Goal: Communication & Community: Answer question/provide support

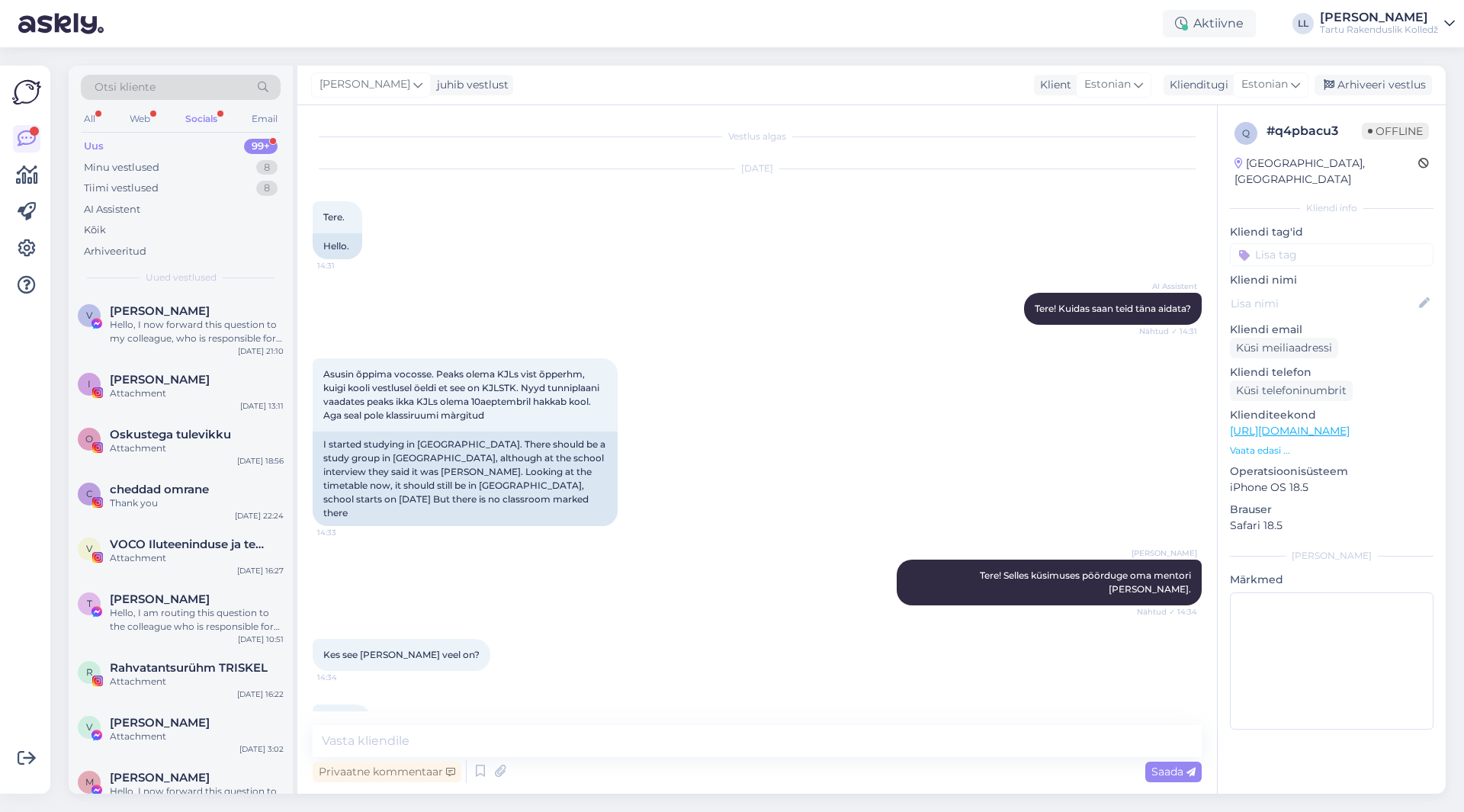
click at [154, 120] on div "All Web Socials Email" at bounding box center [180, 121] width 200 height 24
click at [146, 121] on div "Web" at bounding box center [140, 119] width 27 height 20
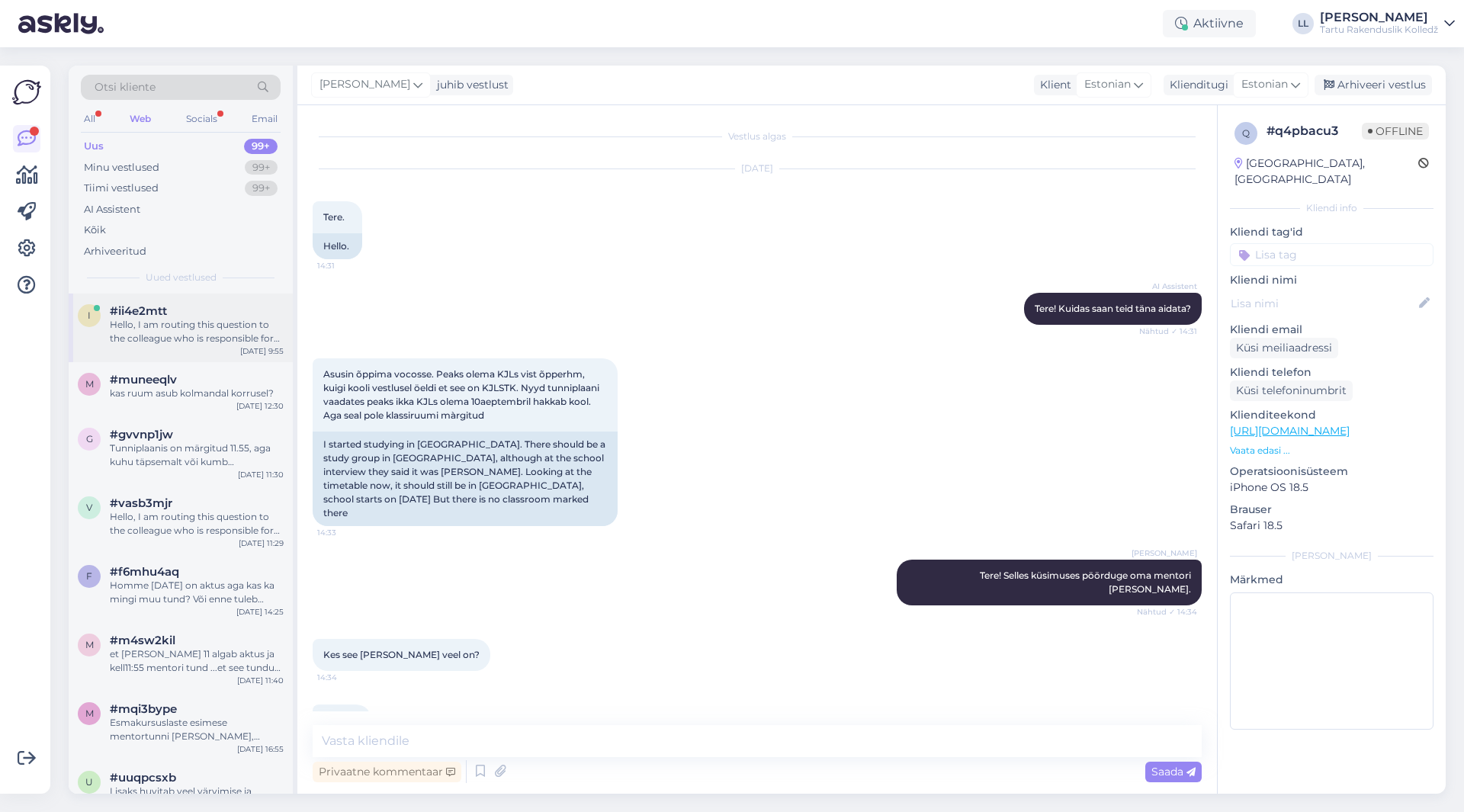
click at [184, 338] on div "Hello, I am routing this question to the colleague who is responsible for this …" at bounding box center [197, 331] width 174 height 27
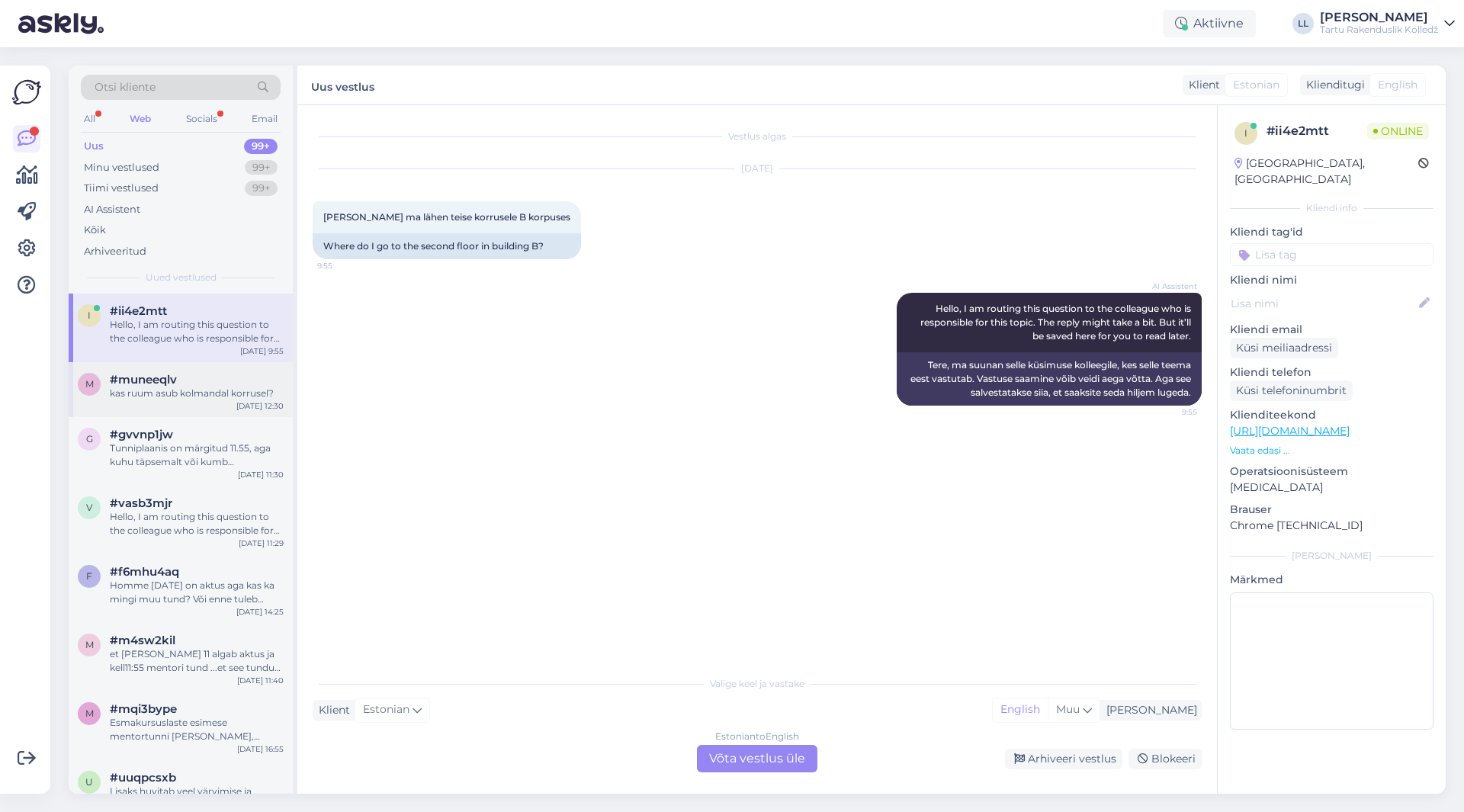
click at [159, 375] on span "#muneeqlv" at bounding box center [143, 380] width 67 height 14
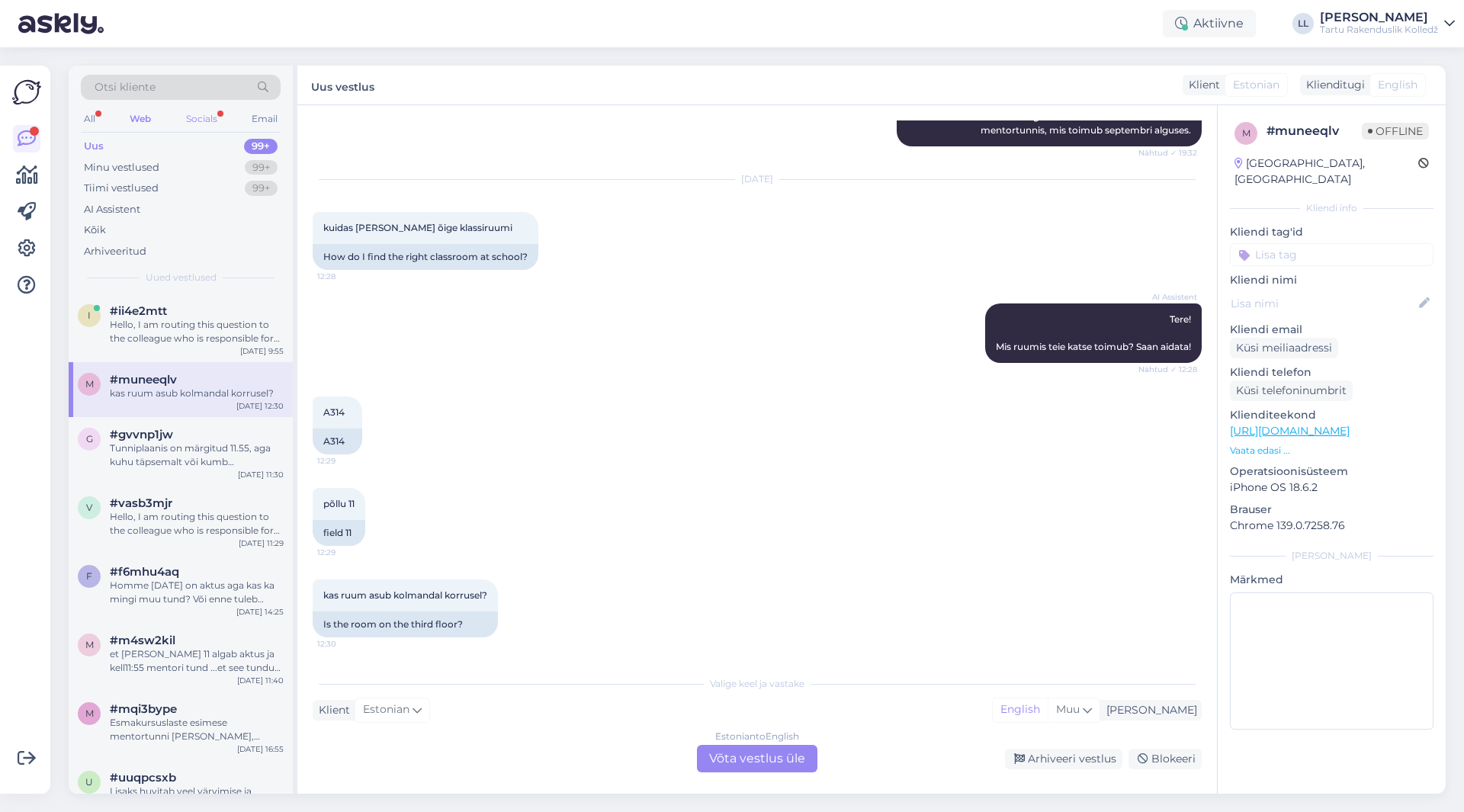
click at [201, 117] on div "Socials" at bounding box center [201, 119] width 38 height 20
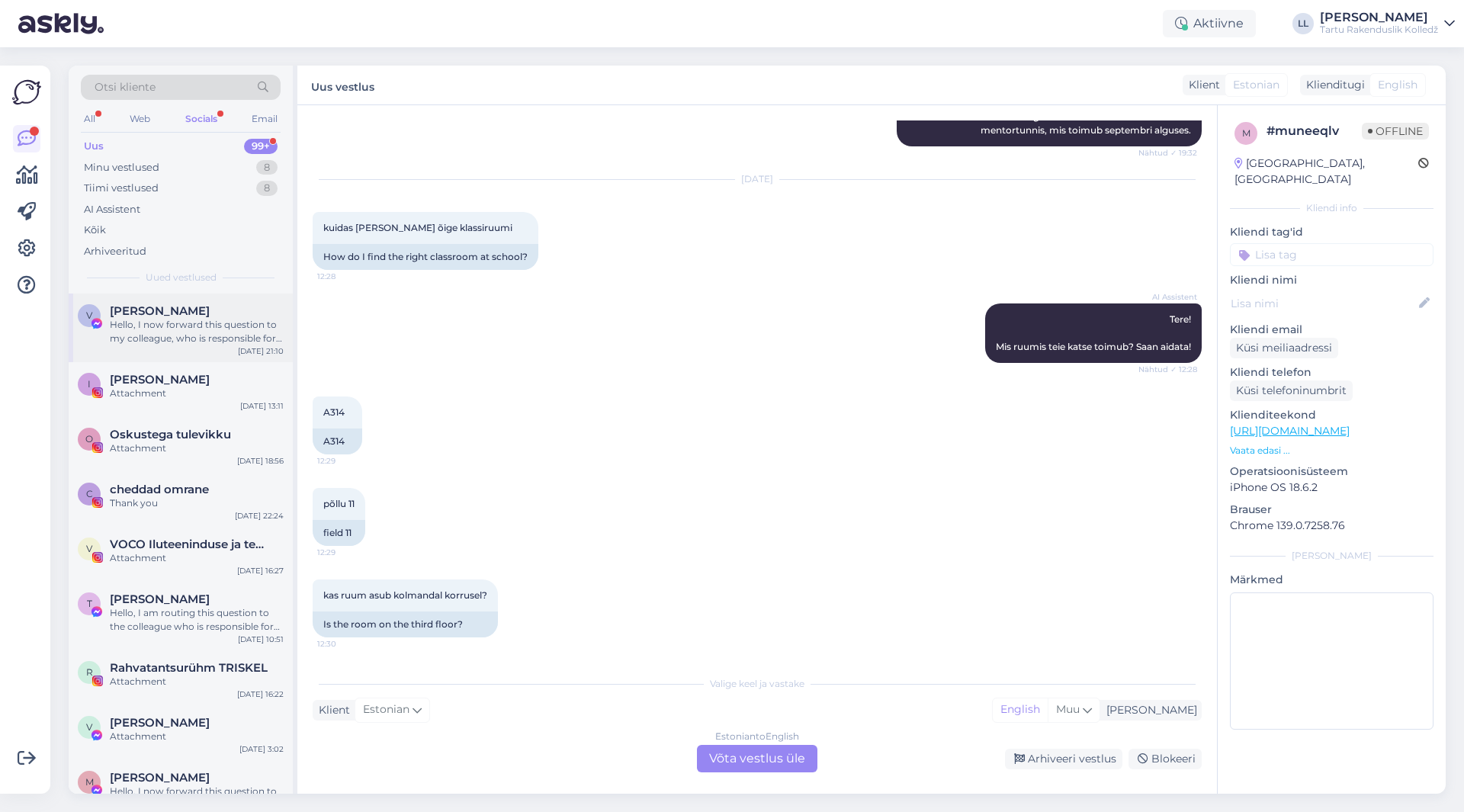
click at [138, 316] on span "[PERSON_NAME]" at bounding box center [160, 311] width 100 height 14
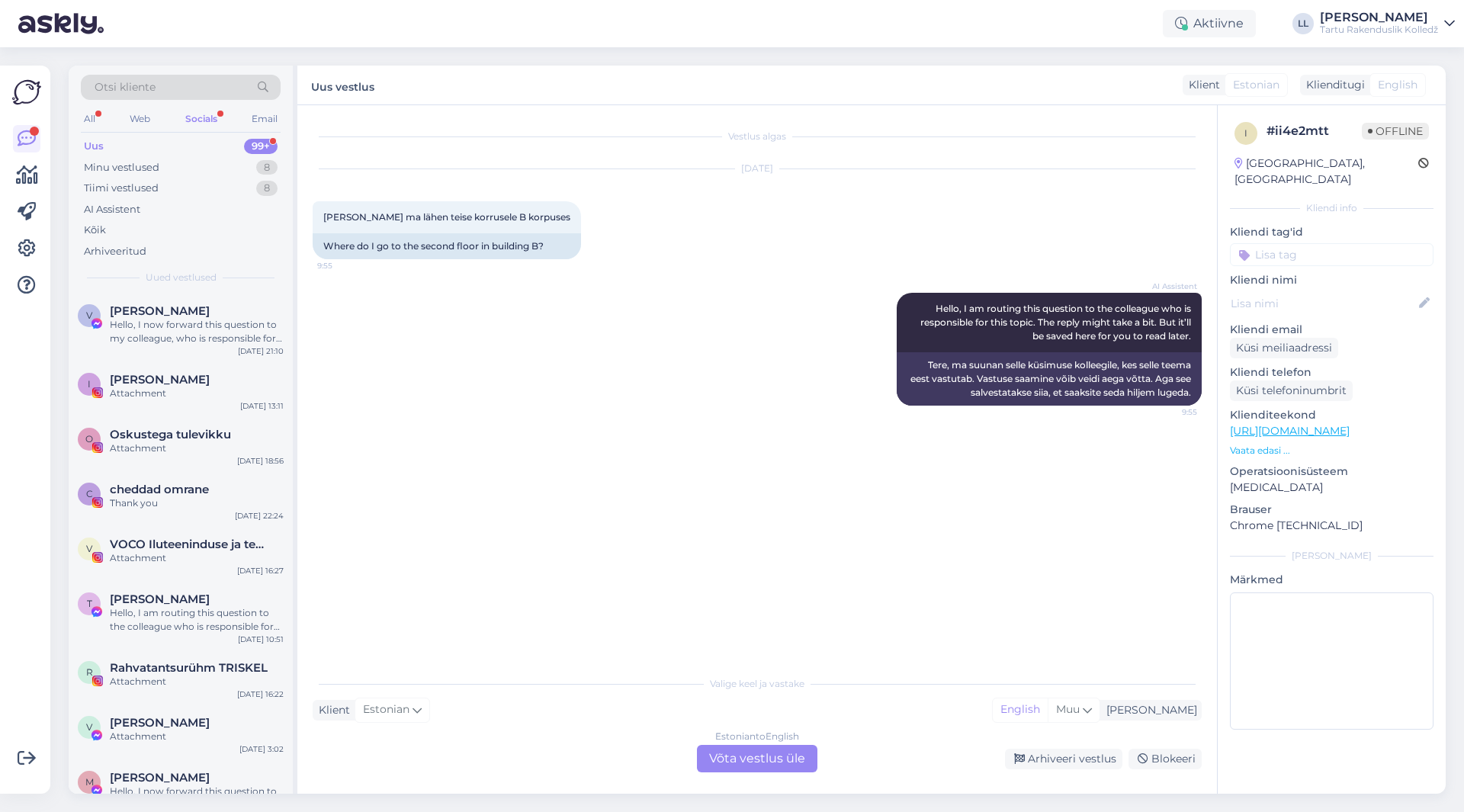
click at [207, 110] on div "Socials" at bounding box center [201, 119] width 38 height 20
click at [140, 122] on div "Web" at bounding box center [140, 119] width 27 height 20
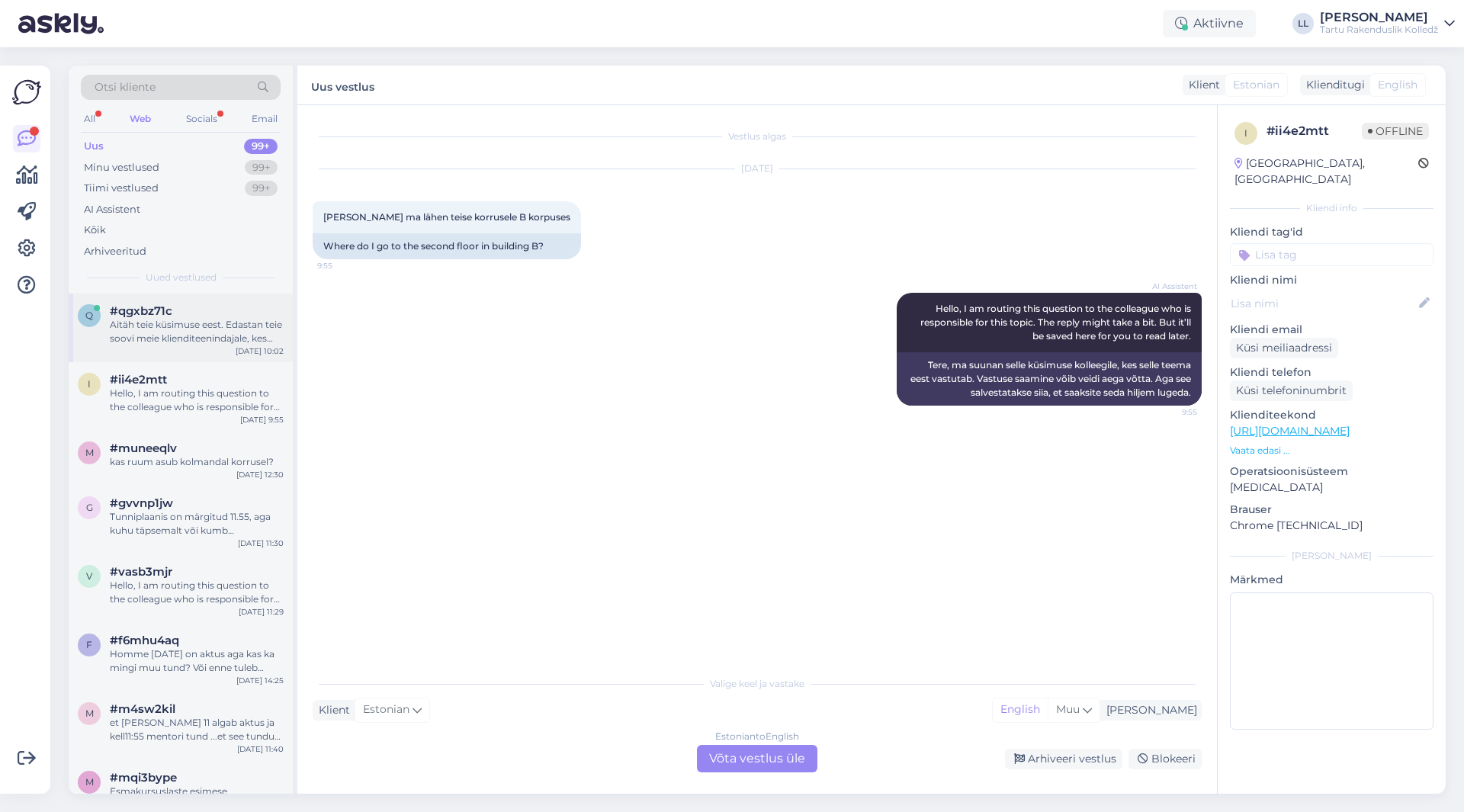
click at [178, 315] on div "#qgxbz71c" at bounding box center [197, 311] width 174 height 14
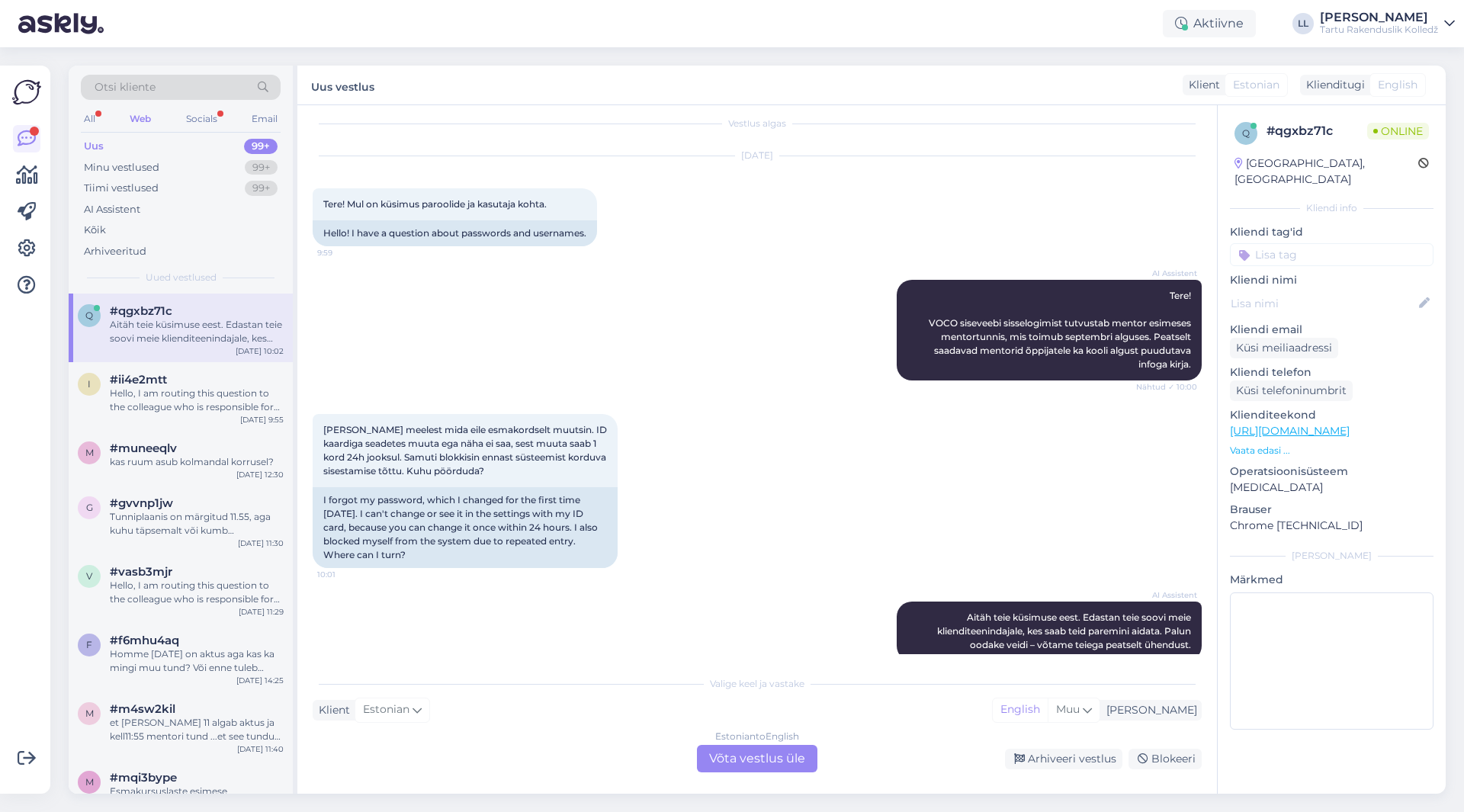
scroll to position [37, 0]
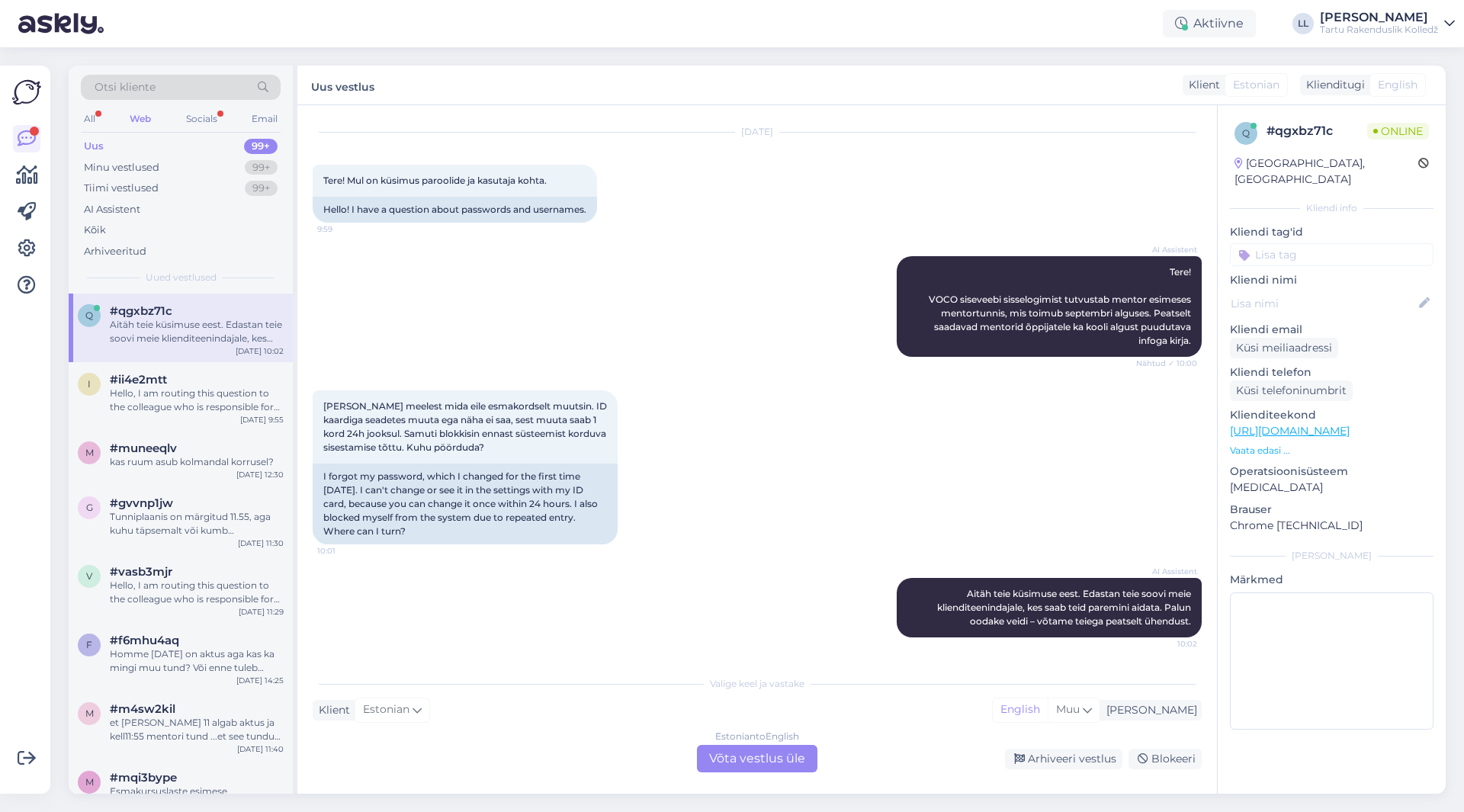
click at [773, 754] on div "Estonian to English Võta vestlus üle" at bounding box center [757, 758] width 121 height 27
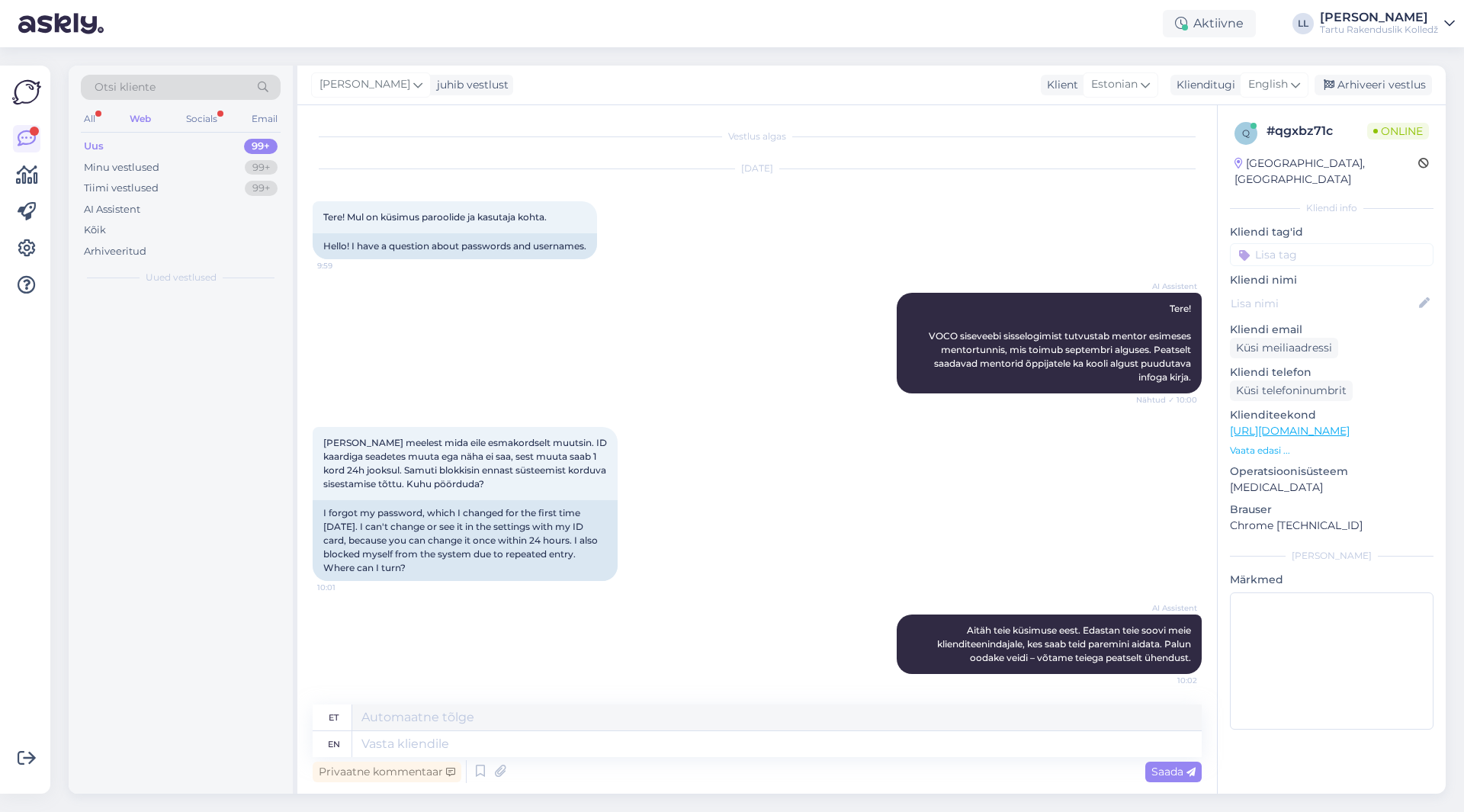
scroll to position [0, 0]
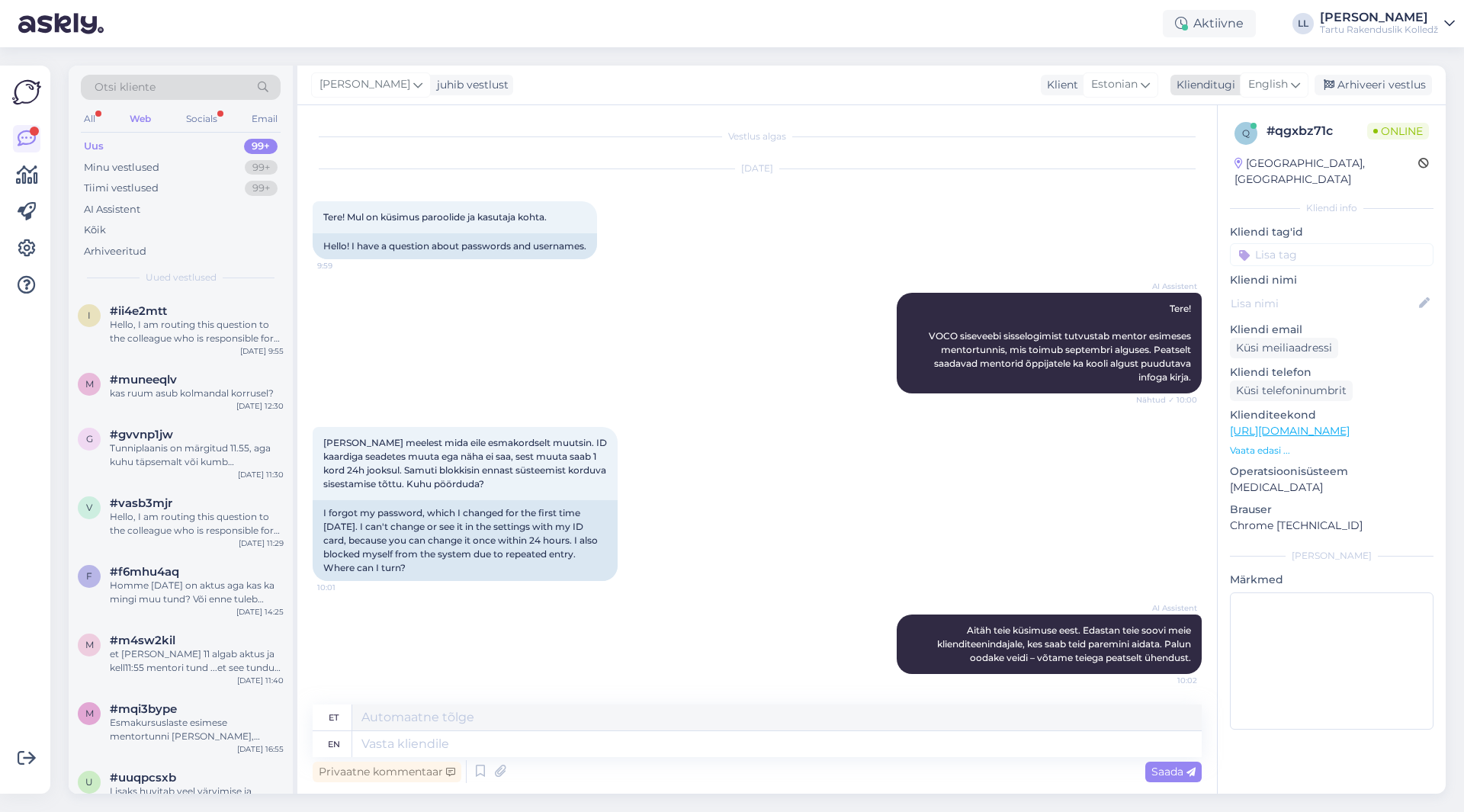
click at [1308, 80] on div "English" at bounding box center [1273, 85] width 68 height 24
click at [1191, 173] on link "Estonian" at bounding box center [1239, 177] width 168 height 24
click at [475, 741] on textarea at bounding box center [757, 740] width 889 height 32
paste textarea "[URL][DOMAIN_NAME][DOMAIN_NAME]"
type textarea "Tere! Pöörduge IT kasutajatoe [PERSON_NAME]: [URL][DOMAIN_NAME][DOMAIN_NAME]"
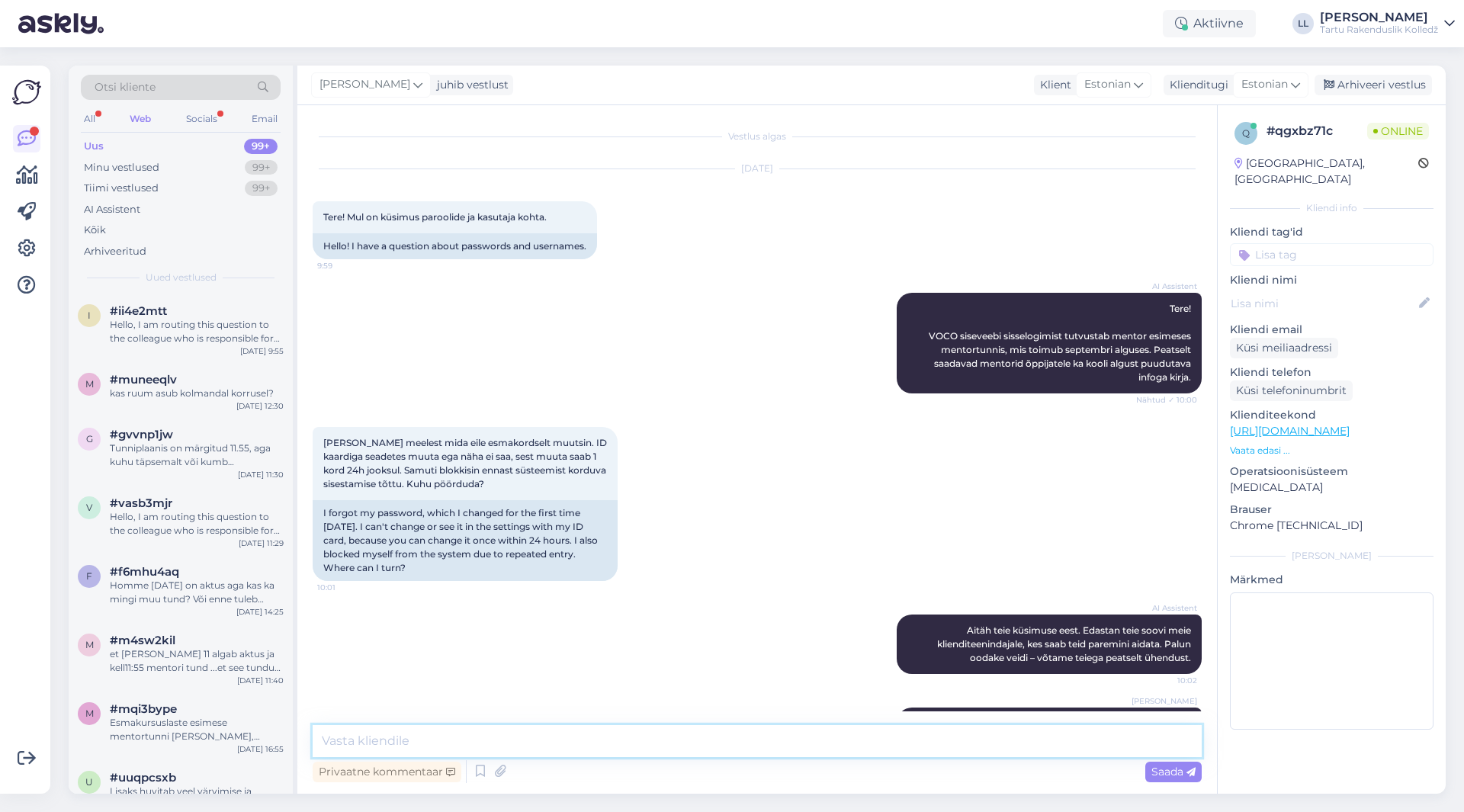
scroll to position [59, 0]
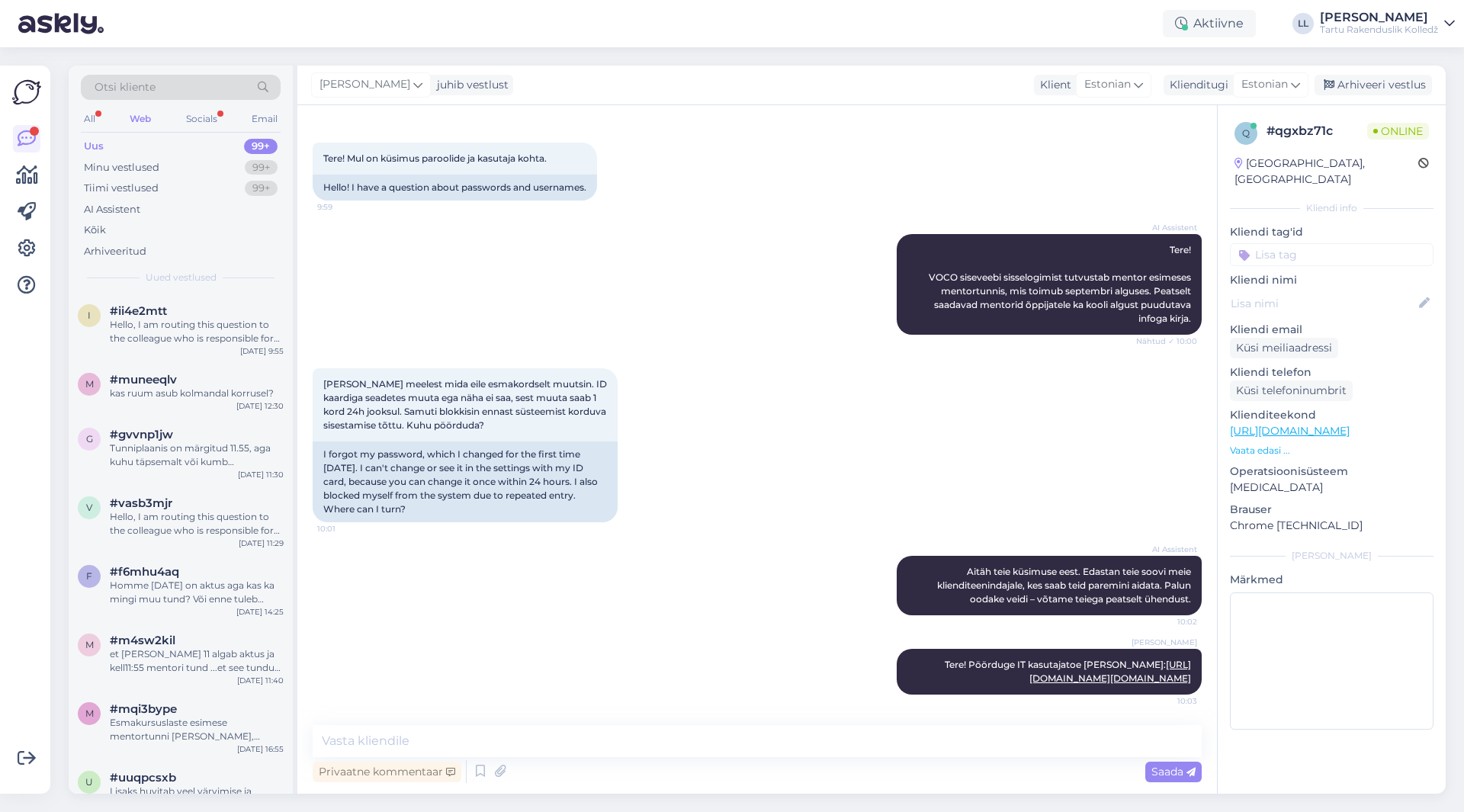
click at [139, 116] on div "Web" at bounding box center [140, 119] width 27 height 20
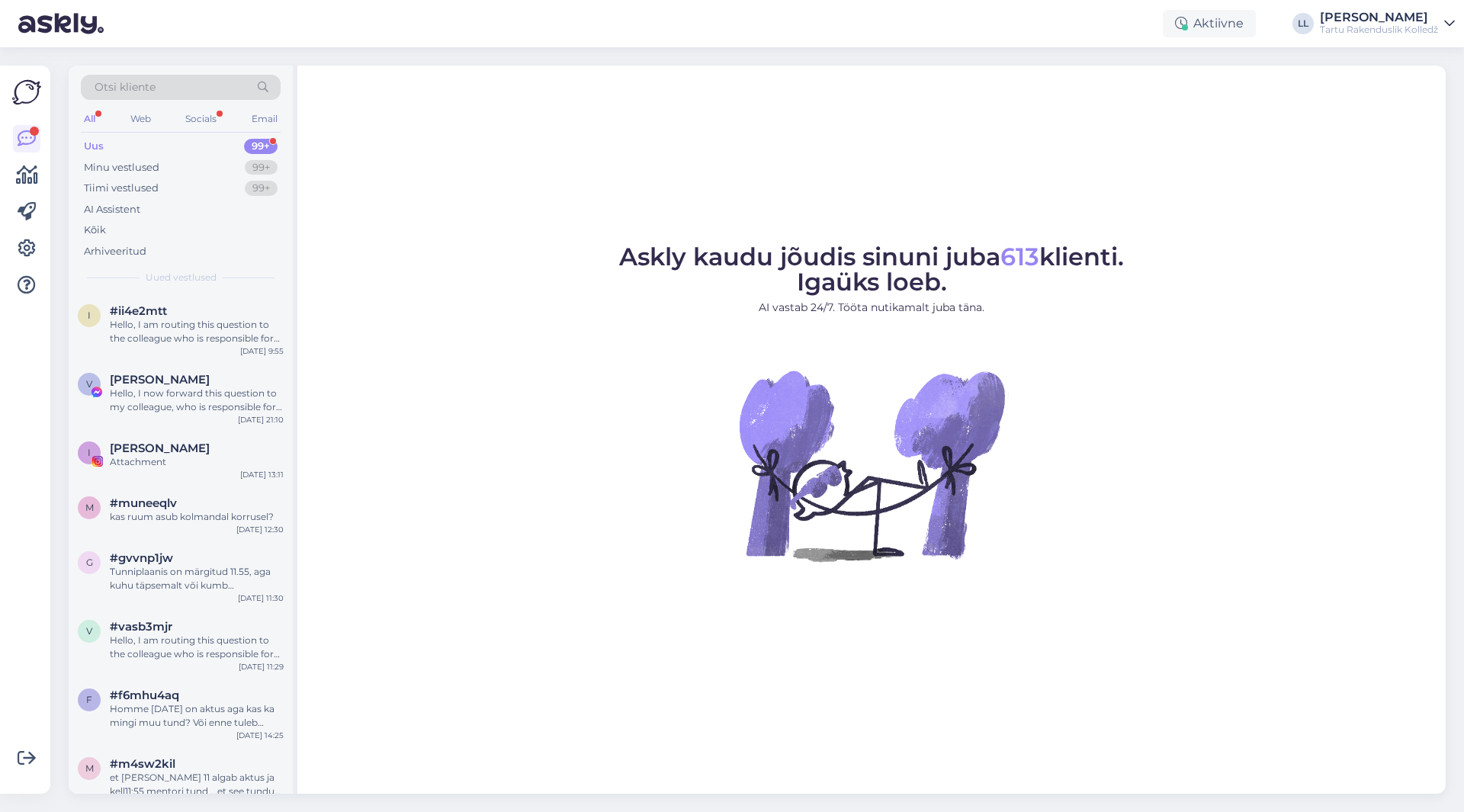
click at [91, 122] on div "All" at bounding box center [89, 119] width 17 height 20
click at [136, 121] on div "Web" at bounding box center [141, 119] width 27 height 20
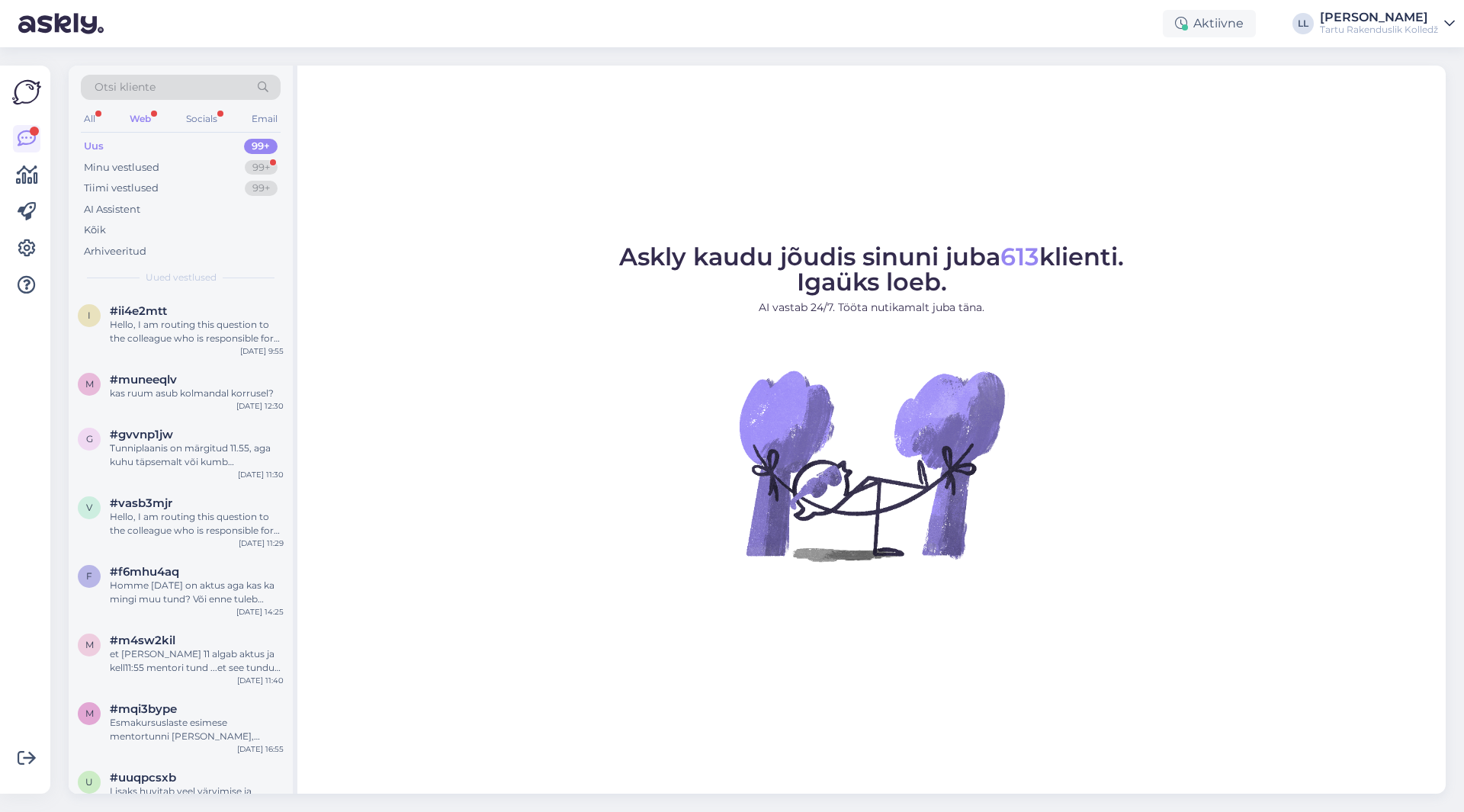
click at [136, 116] on div "Web" at bounding box center [140, 119] width 27 height 20
click at [135, 173] on div "Minu vestlused" at bounding box center [121, 167] width 75 height 15
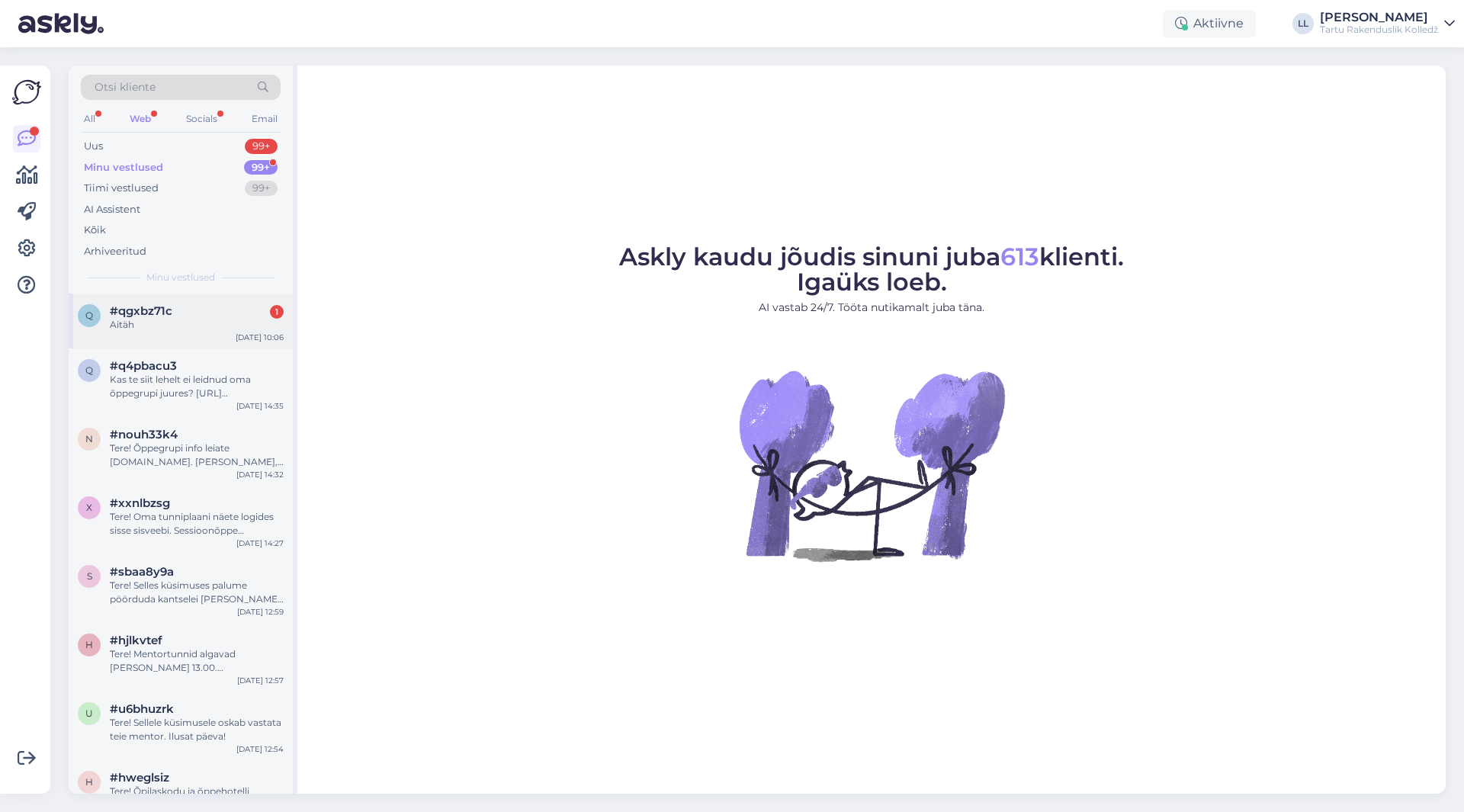
click at [131, 308] on span "#qgxbz71c" at bounding box center [142, 311] width 63 height 14
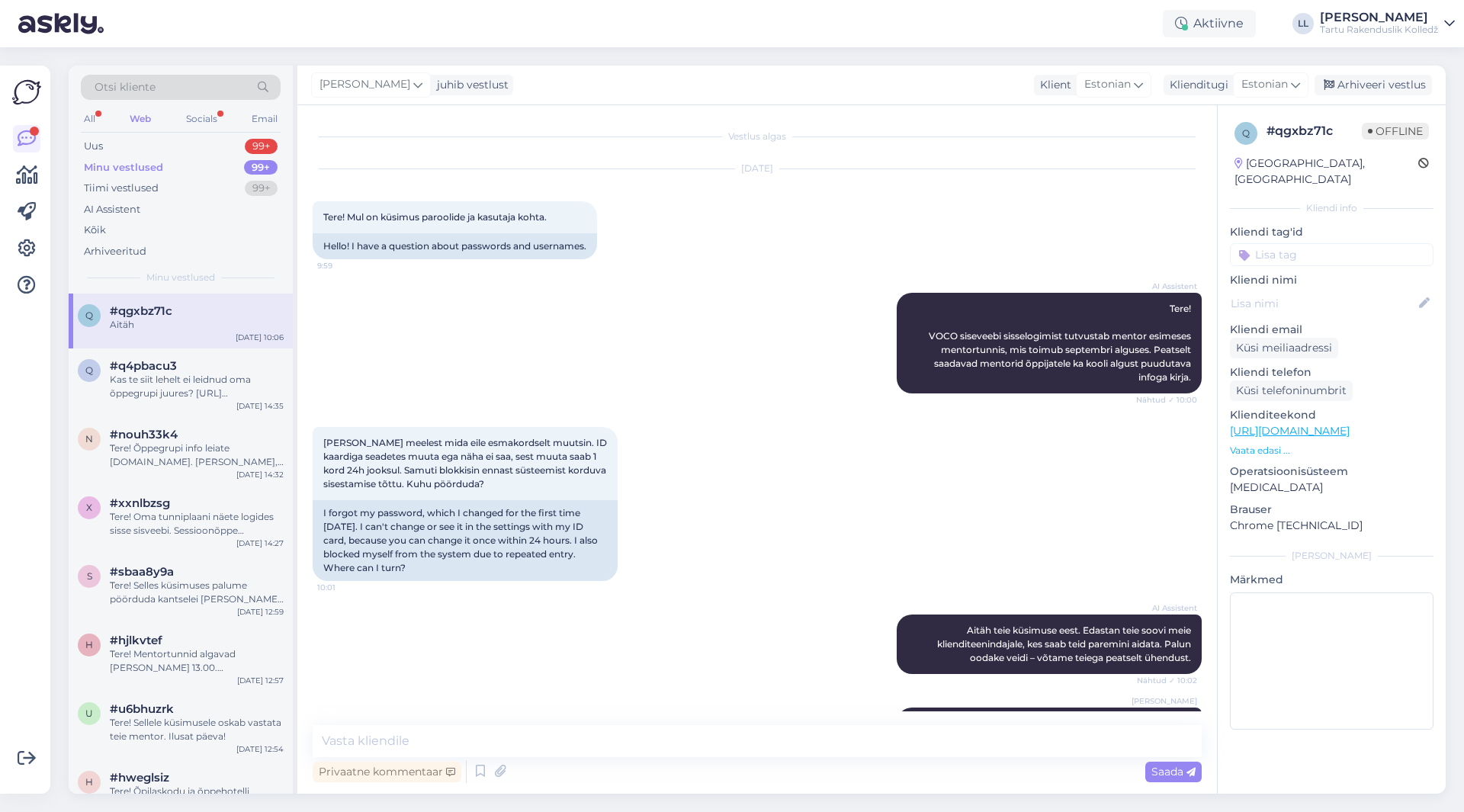
scroll to position [124, 0]
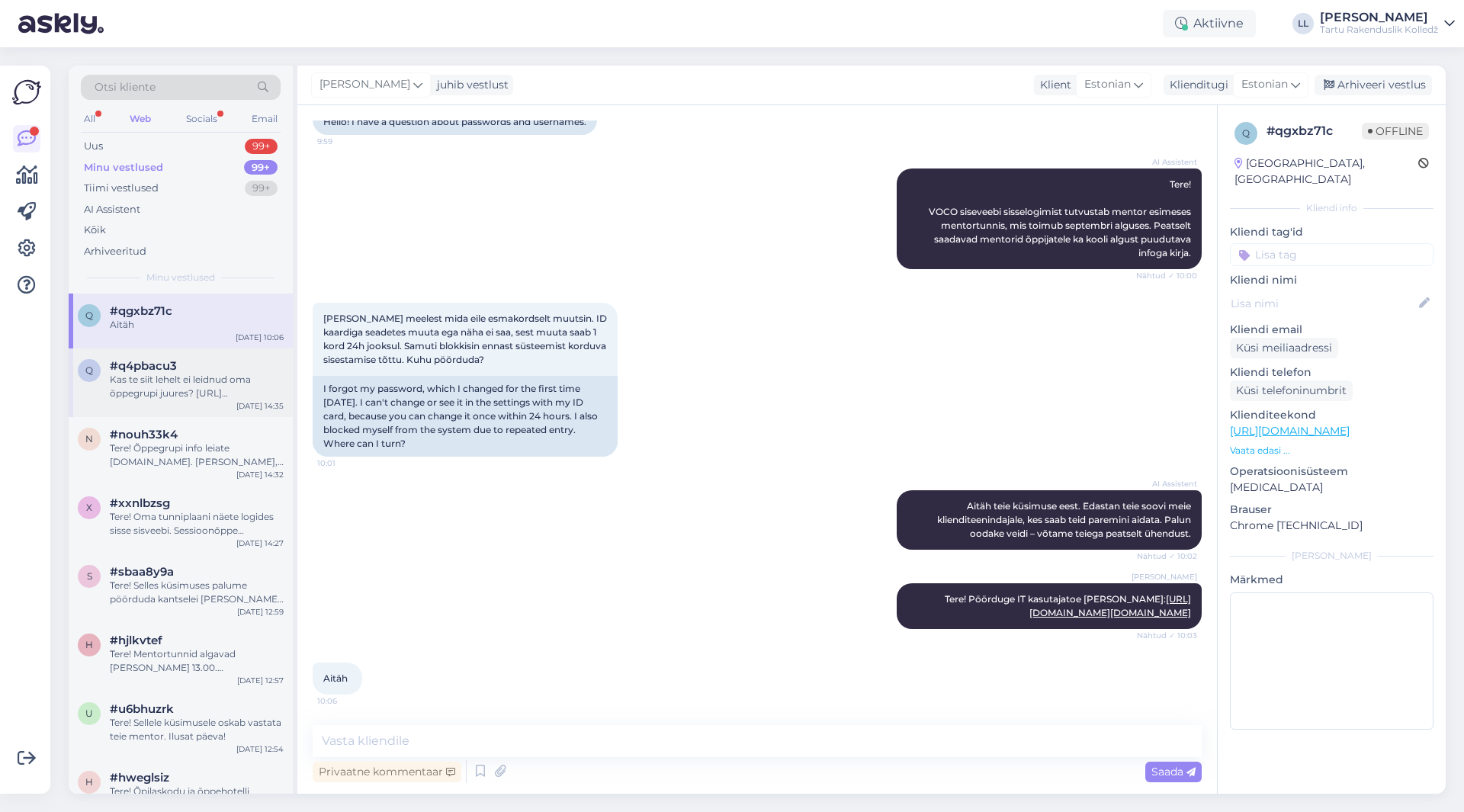
click at [152, 391] on div "Kas te siit lehelt ei leidnud oma õppegrupi juures? https://voco.ee/esmakursusl…" at bounding box center [197, 386] width 174 height 27
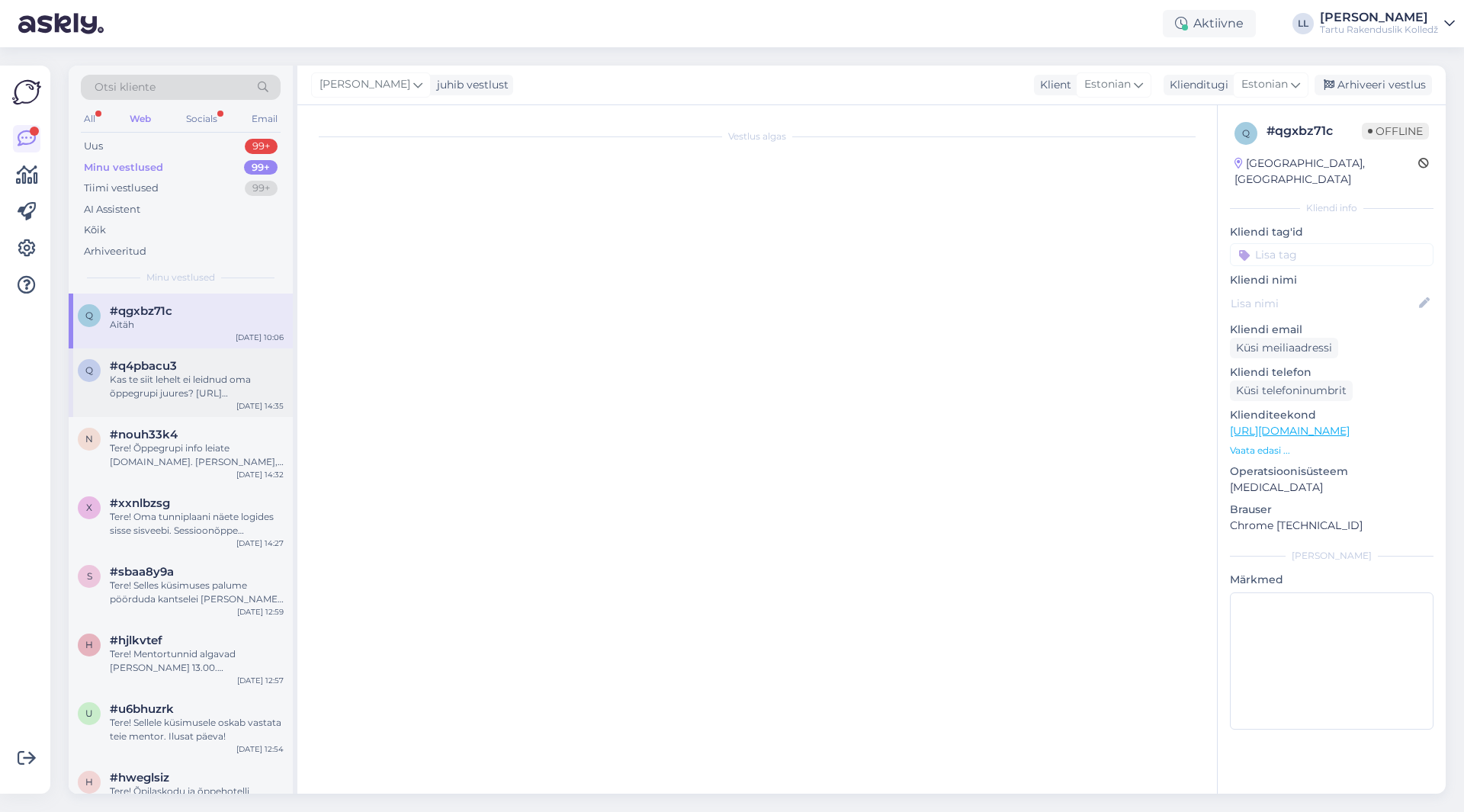
scroll to position [94, 0]
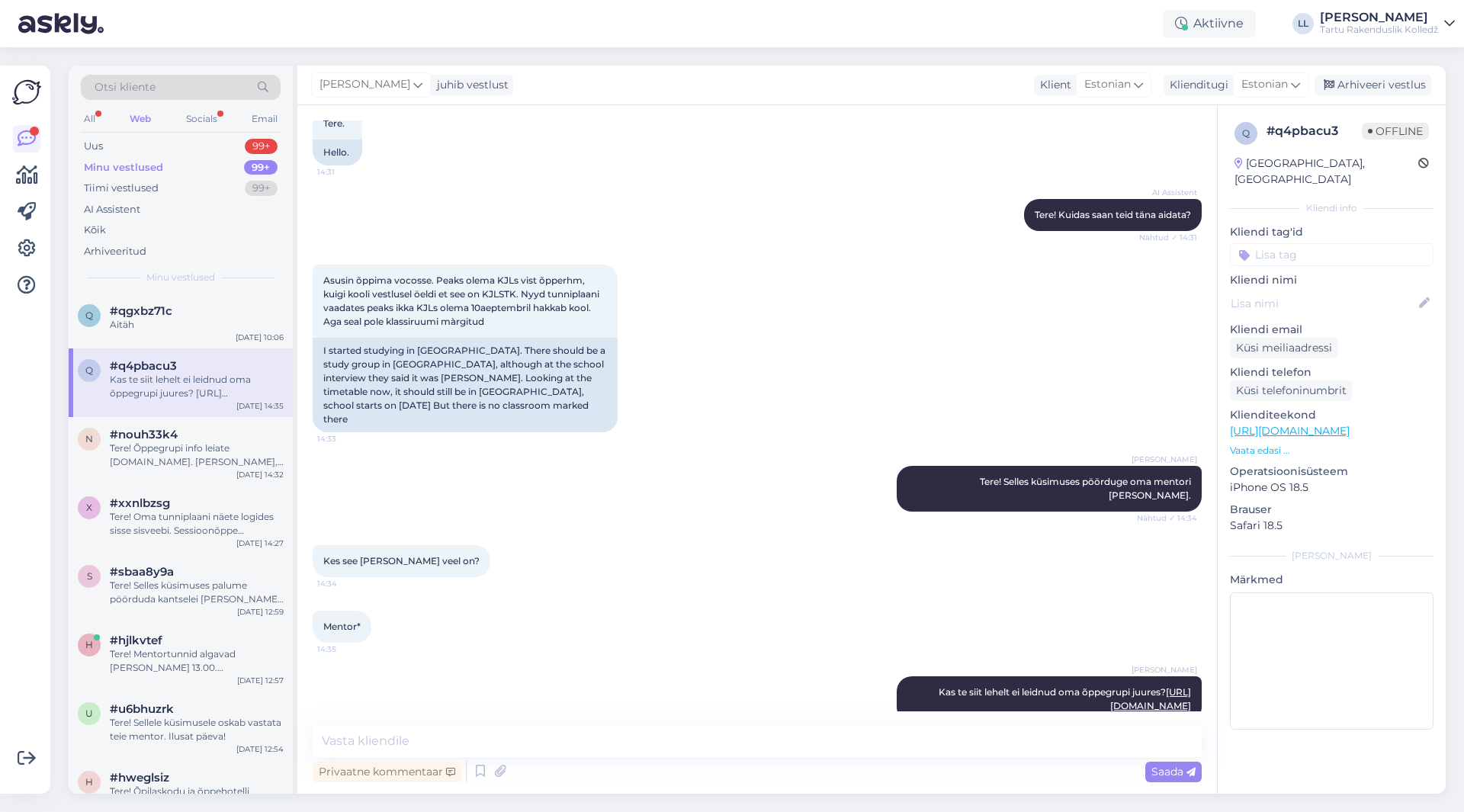
click at [135, 121] on div "Web" at bounding box center [140, 119] width 27 height 20
click at [131, 164] on div "Minu vestlused" at bounding box center [123, 167] width 80 height 15
